Goal: Communication & Community: Answer question/provide support

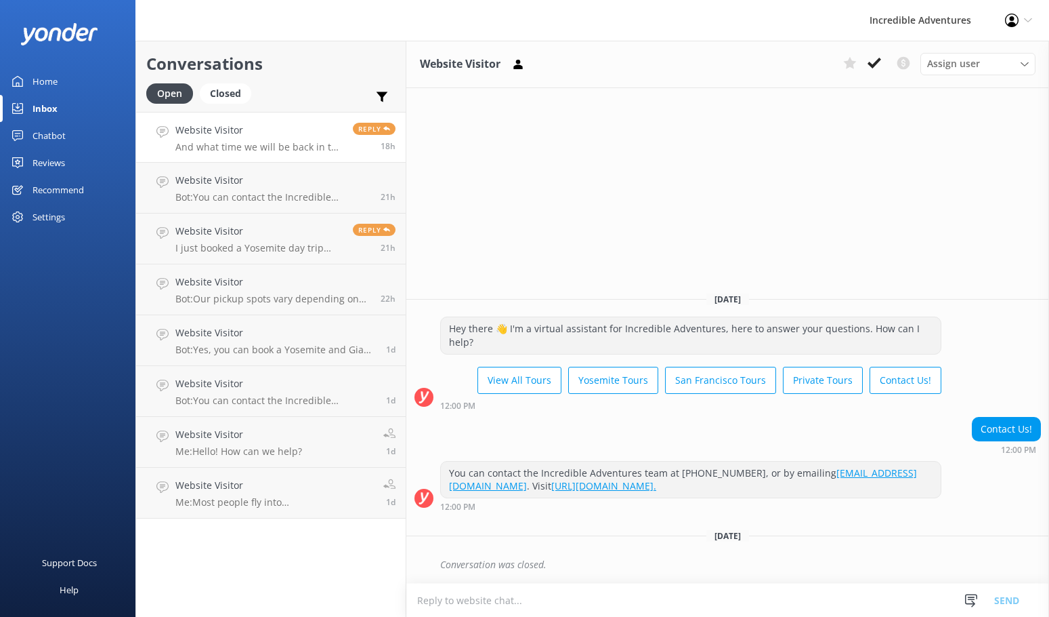
click at [233, 132] on h4 "Website Visitor" at bounding box center [258, 130] width 167 height 15
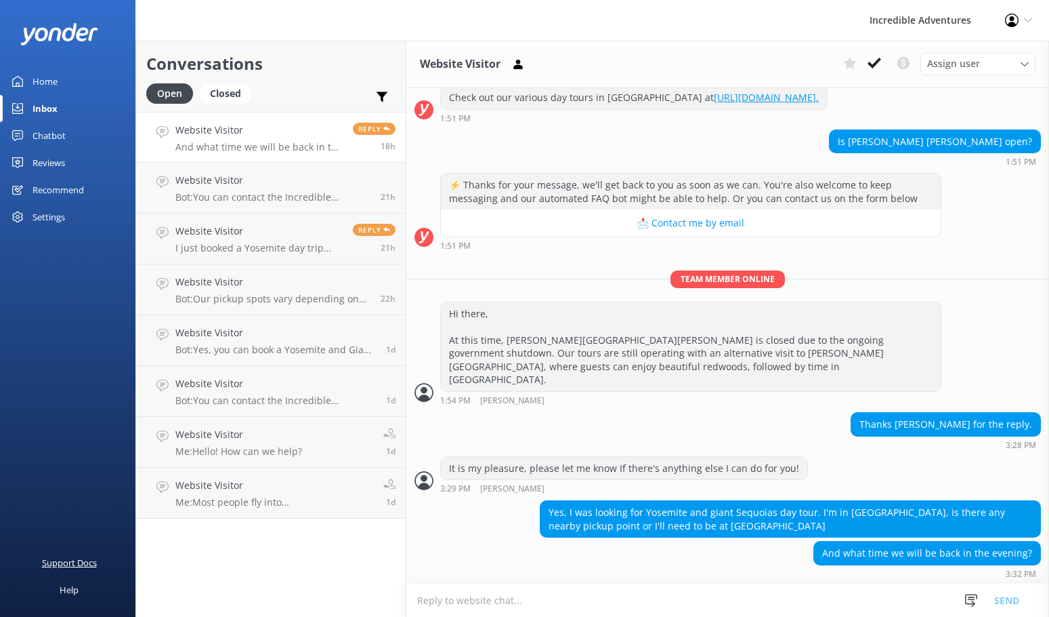
scroll to position [272, 0]
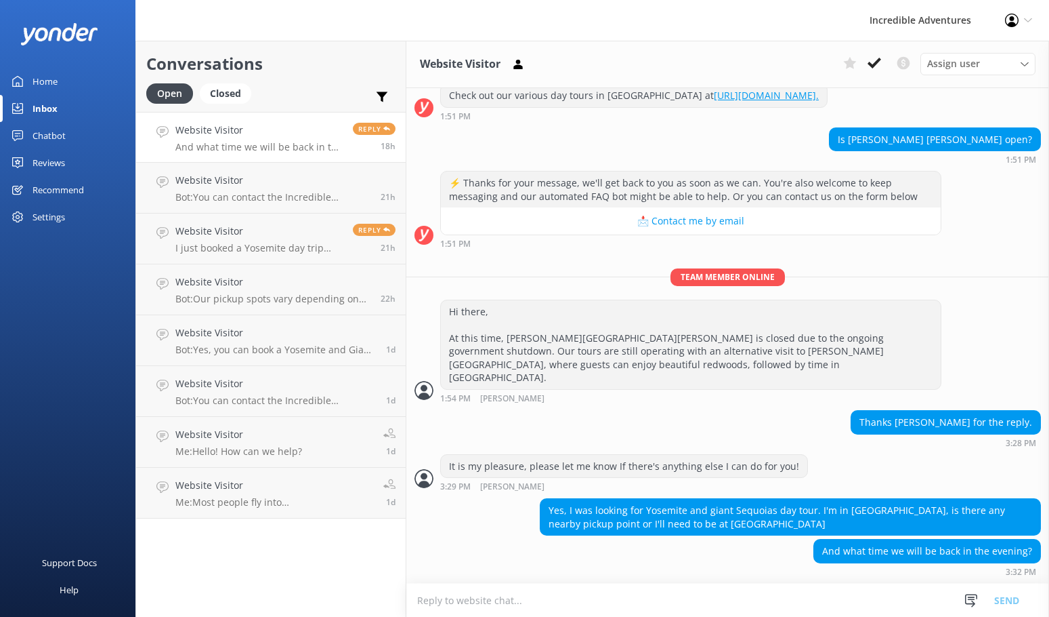
drag, startPoint x: 713, startPoint y: 16, endPoint x: 587, endPoint y: 0, distance: 127.6
click at [713, 16] on div "Incredible Adventures Profile Settings Logout" at bounding box center [524, 20] width 1049 height 41
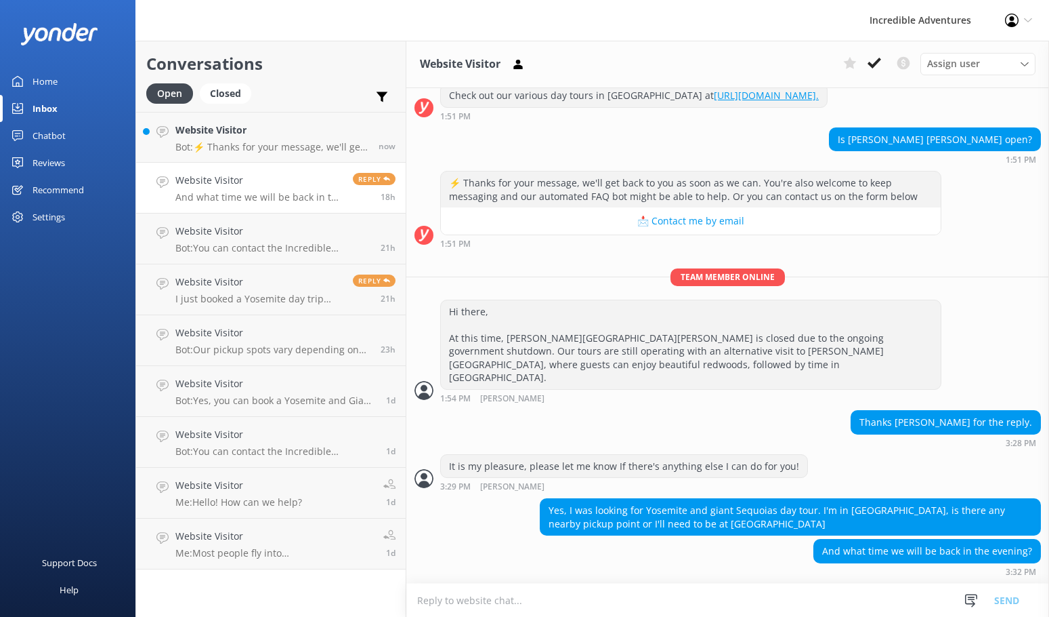
click at [761, 65] on div "Website Visitor Assign user [DEMOGRAPHIC_DATA][PERSON_NAME] [PERSON_NAME] [PERS…" at bounding box center [728, 64] width 643 height 47
click at [327, 148] on p "Bot: ⚡ Thanks for your message, we'll get back to you as soon as we can. You're…" at bounding box center [271, 147] width 193 height 12
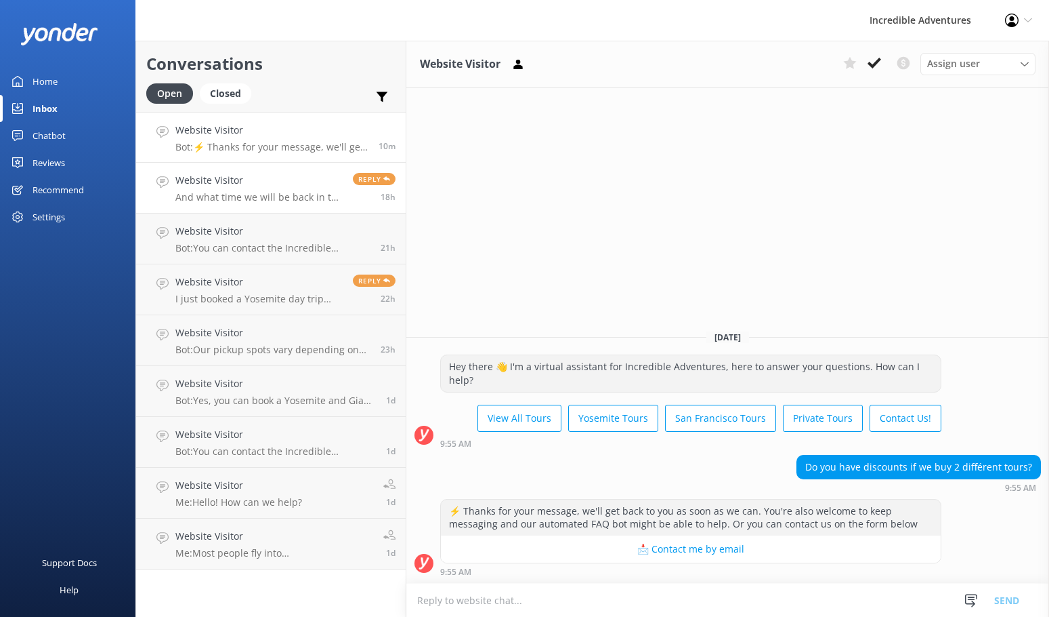
drag, startPoint x: 310, startPoint y: 128, endPoint x: 352, endPoint y: 176, distance: 64.3
click at [310, 128] on h4 "Website Visitor" at bounding box center [271, 130] width 193 height 15
click at [556, 603] on textarea at bounding box center [728, 599] width 643 height 33
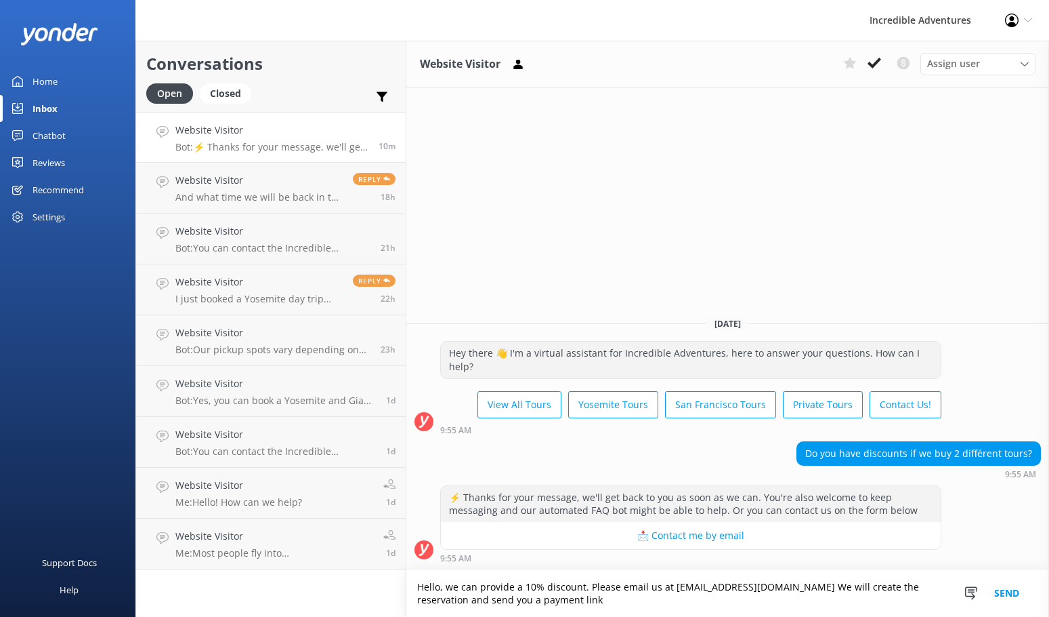
type textarea "Hello, we can provide a 10% discount. Please email us at [EMAIL_ADDRESS][DOMAIN…"
click at [1011, 591] on button "Send" at bounding box center [1007, 593] width 51 height 47
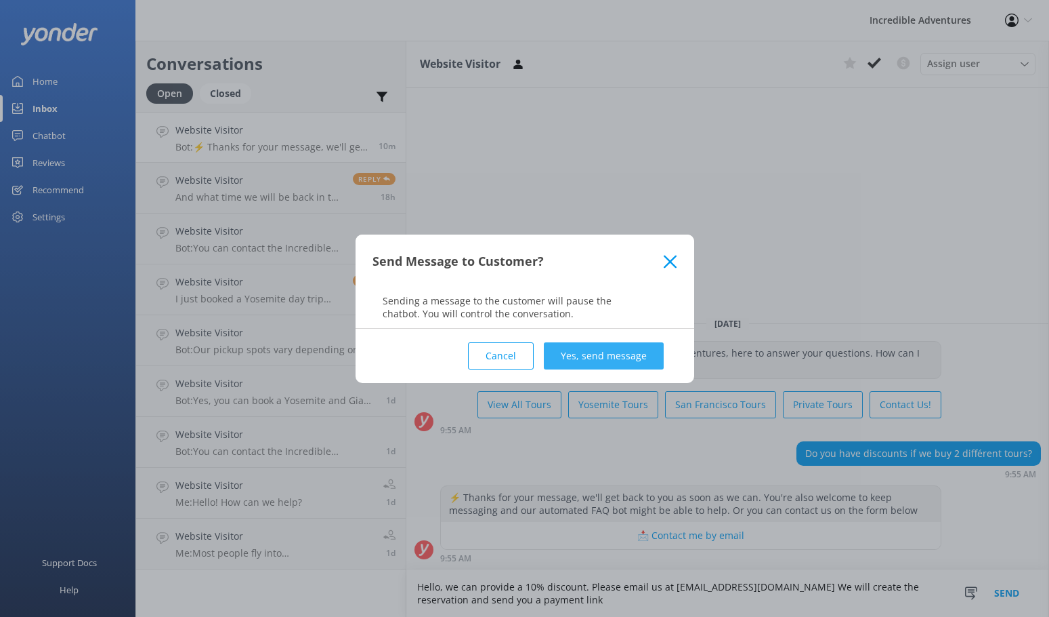
click at [607, 352] on button "Yes, send message" at bounding box center [604, 355] width 120 height 27
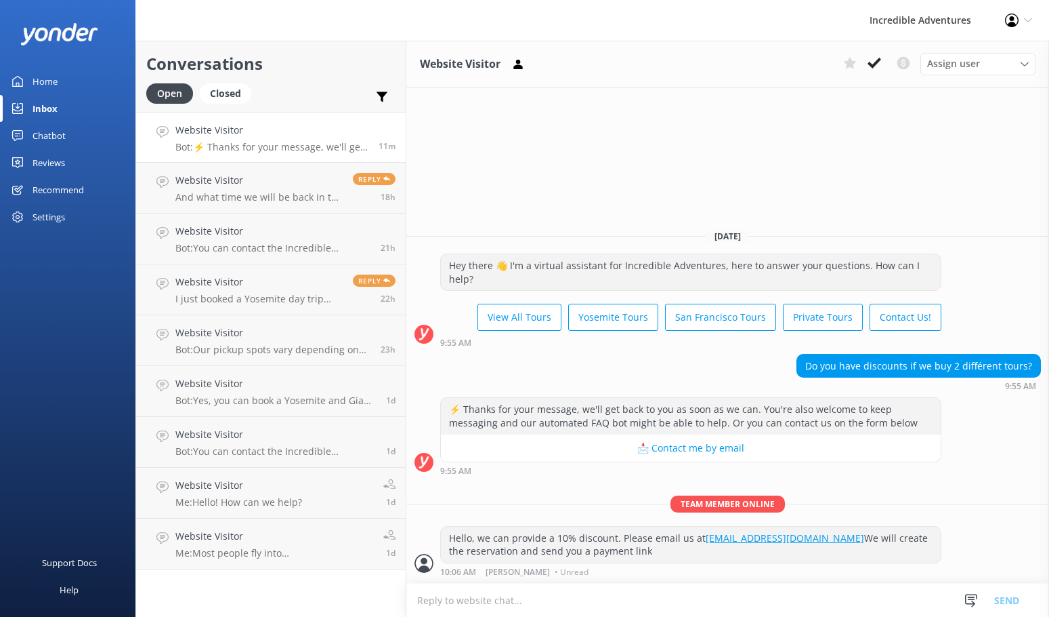
click at [640, 86] on div "Website Visitor Assign user [DEMOGRAPHIC_DATA][PERSON_NAME] [PERSON_NAME] [PERS…" at bounding box center [728, 64] width 643 height 47
